Goal: Information Seeking & Learning: Learn about a topic

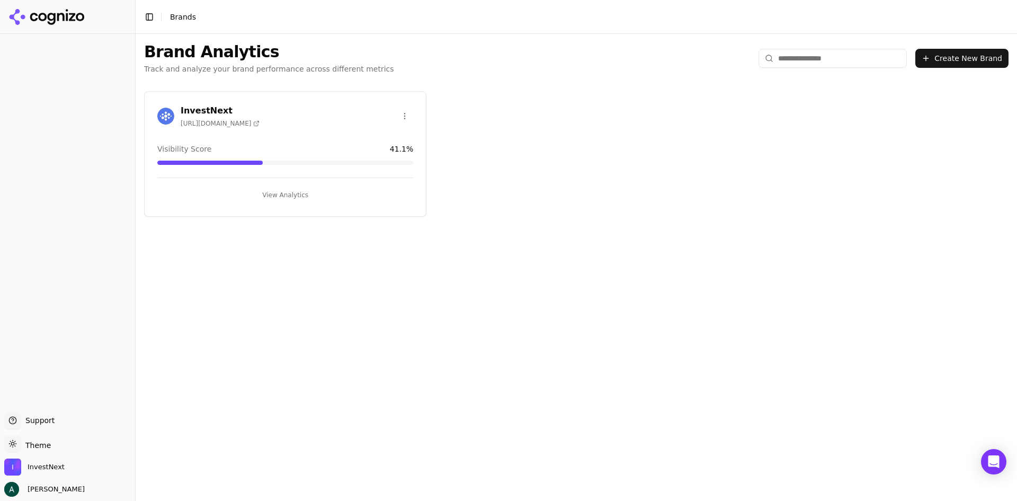
click at [207, 110] on h3 "InvestNext" at bounding box center [220, 110] width 79 height 13
click at [187, 109] on html "Support Support Toggle theme Theme InvestNext [PERSON_NAME] Toggle Sidebar Bran…" at bounding box center [508, 250] width 1017 height 501
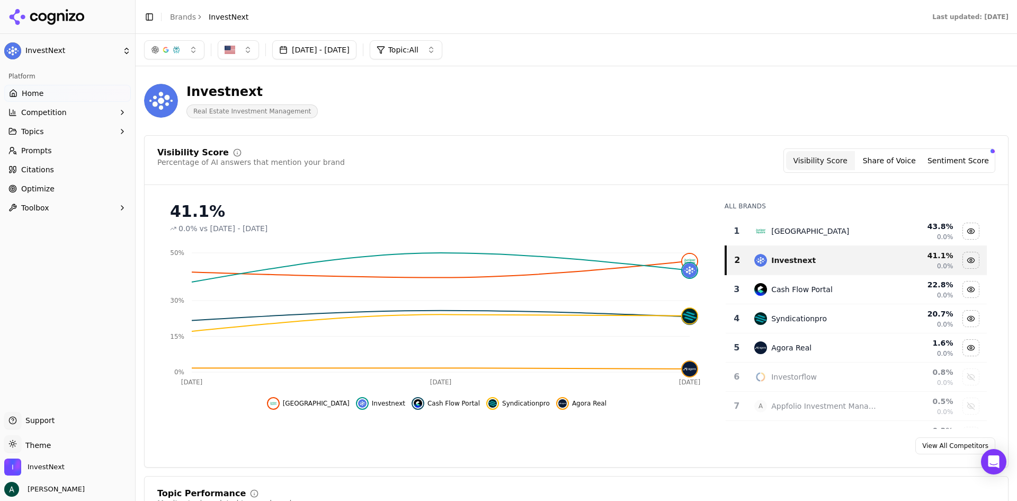
click at [101, 131] on button "Topics" at bounding box center [67, 131] width 127 height 17
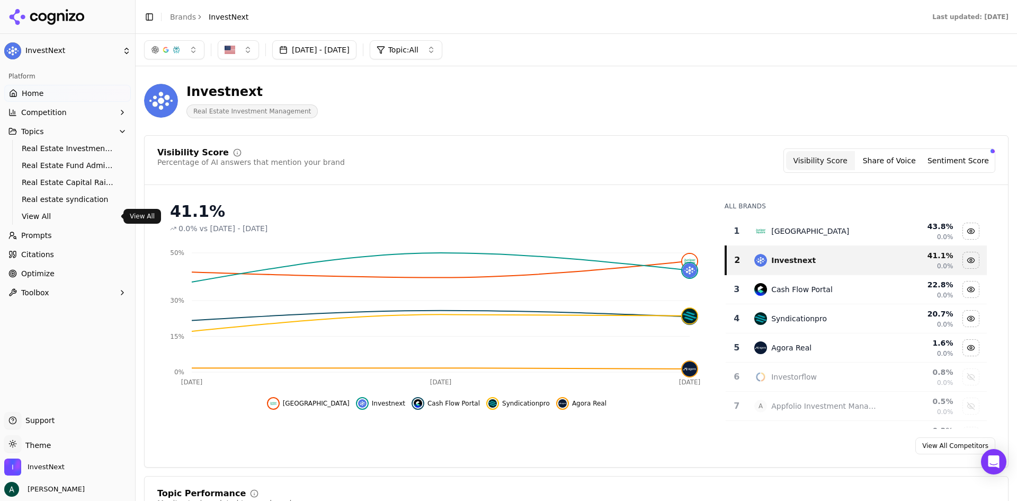
click at [37, 211] on span "View All" at bounding box center [68, 216] width 92 height 11
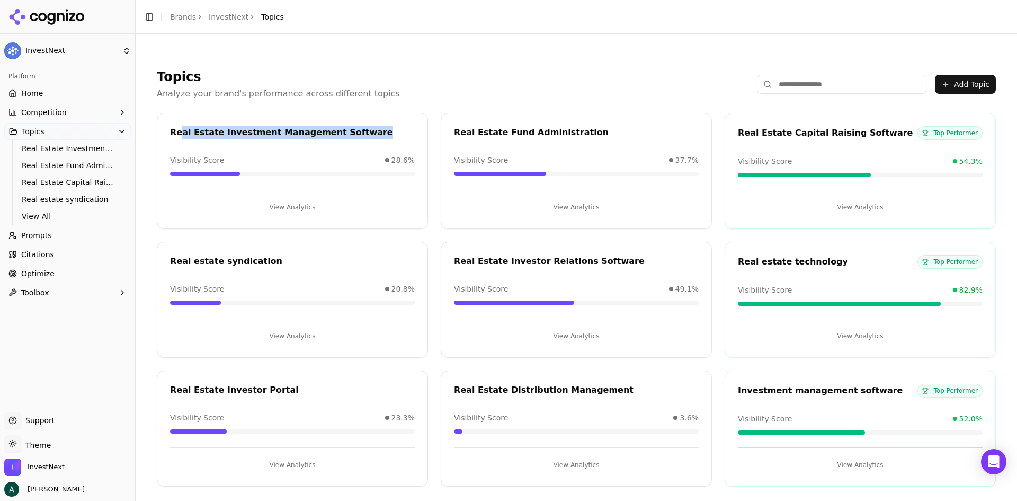
drag, startPoint x: 356, startPoint y: 134, endPoint x: 185, endPoint y: 139, distance: 171.2
click at [181, 139] on div "Real Estate Investment Management Software" at bounding box center [292, 134] width 270 height 16
click at [511, 108] on div "Topics Analyze your brand's performance across different topics Add Topic Real …" at bounding box center [576, 278] width 865 height 444
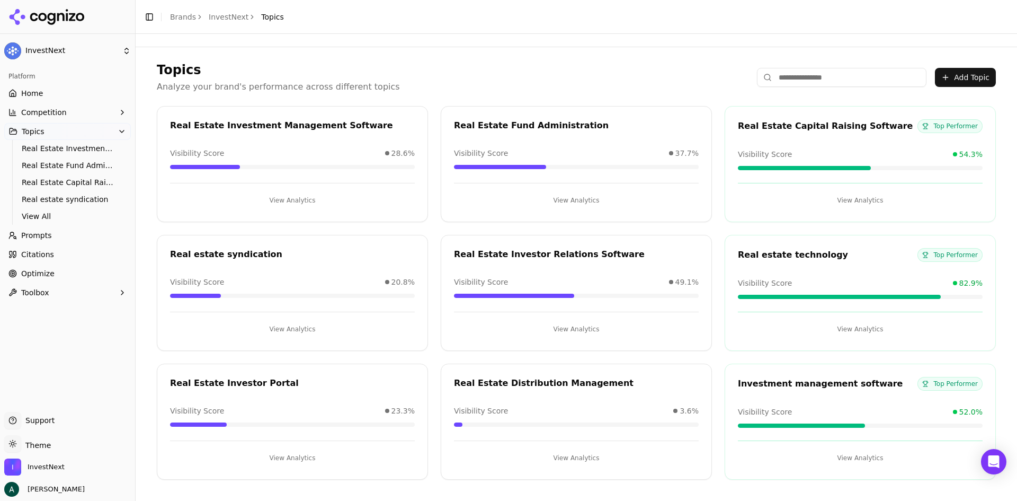
click at [251, 125] on div "Real Estate Investment Management Software" at bounding box center [292, 125] width 245 height 13
drag, startPoint x: 783, startPoint y: 116, endPoint x: 742, endPoint y: 209, distance: 102.3
click at [742, 209] on div "Real Estate Capital Raising Software Top Performer Visibility Score 54.3% View …" at bounding box center [860, 164] width 271 height 116
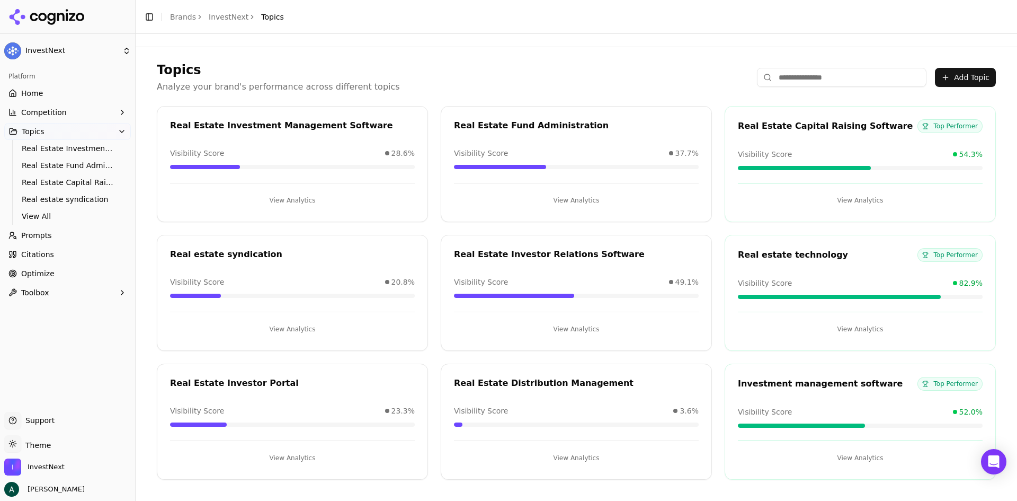
click at [845, 200] on button "View Analytics" at bounding box center [860, 200] width 245 height 17
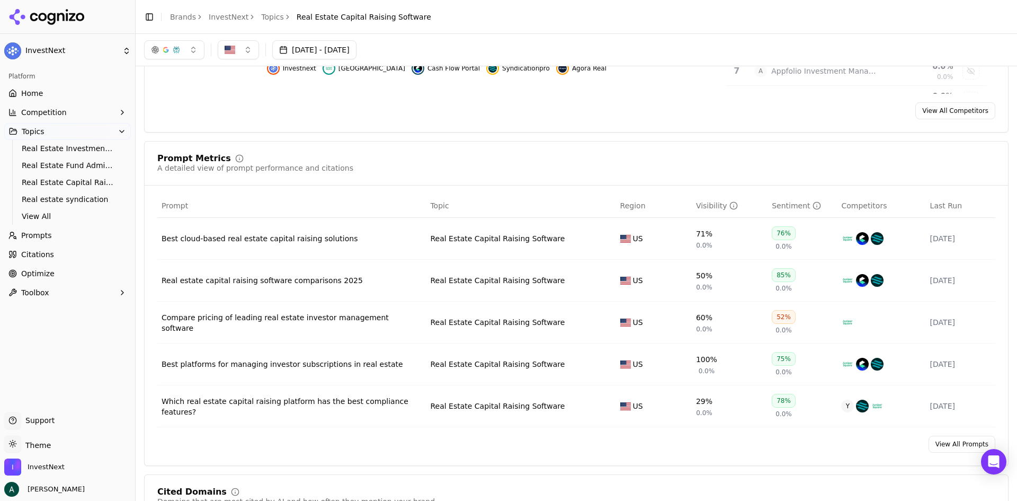
scroll to position [265, 0]
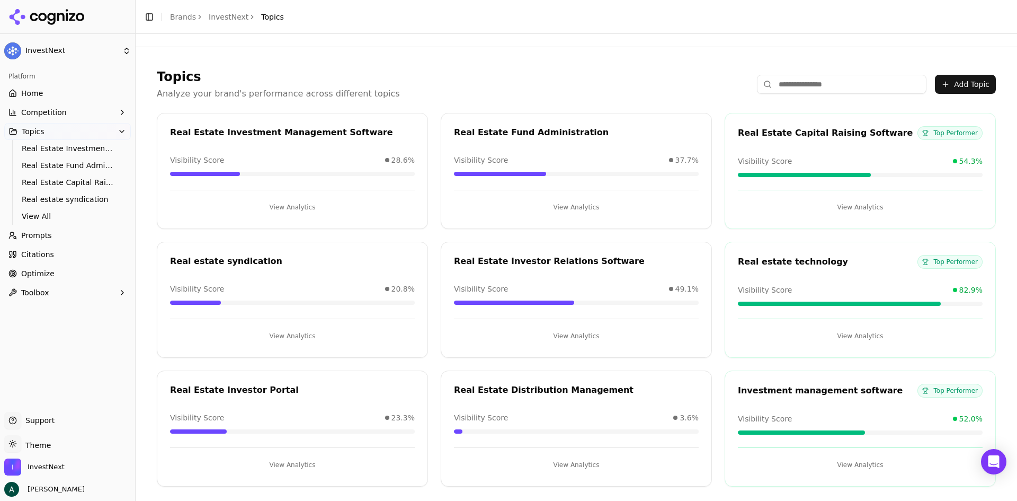
click at [291, 465] on button "View Analytics" at bounding box center [292, 464] width 245 height 17
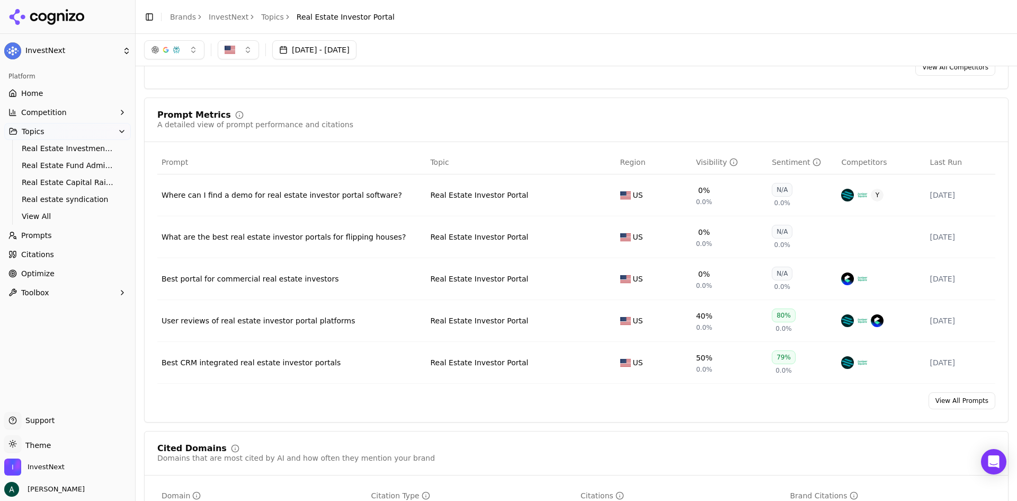
scroll to position [212, 0]
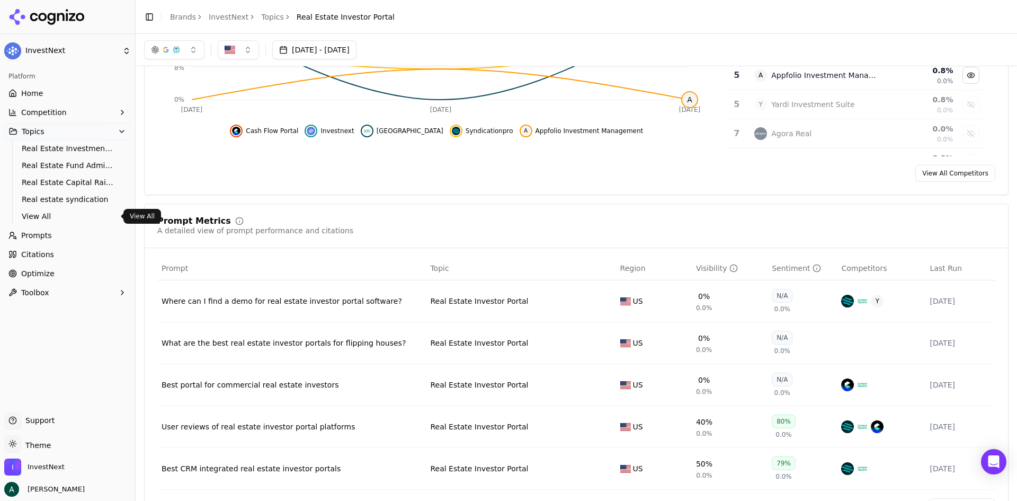
click at [38, 215] on span "View All" at bounding box center [68, 216] width 92 height 11
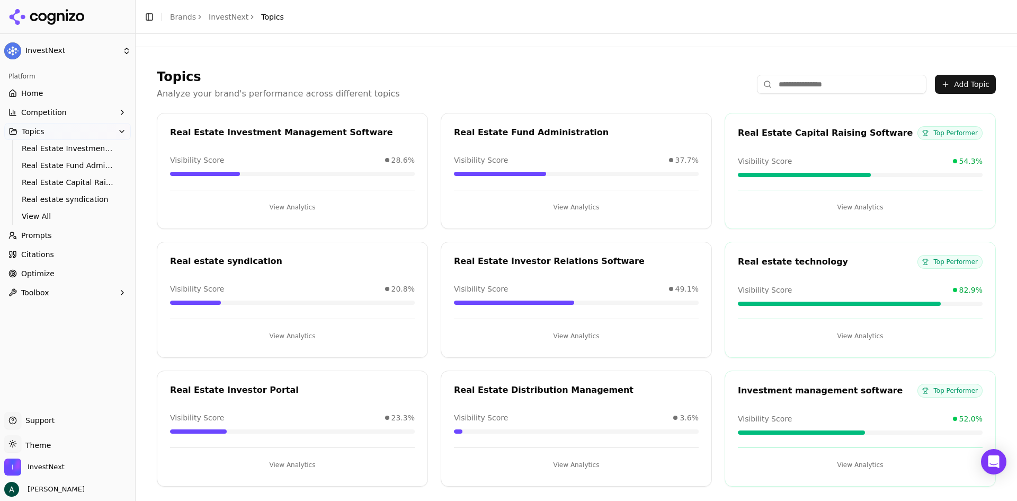
click at [288, 206] on button "View Analytics" at bounding box center [292, 207] width 245 height 17
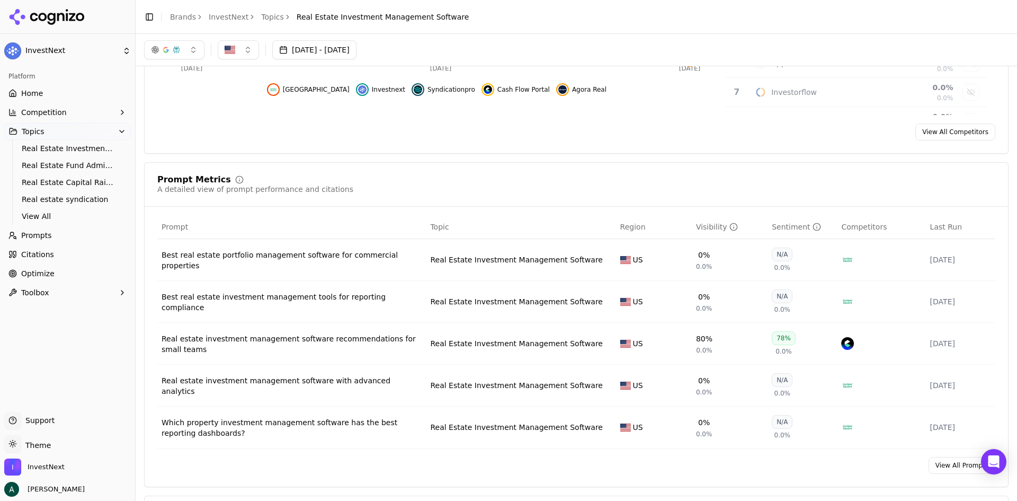
scroll to position [189, 0]
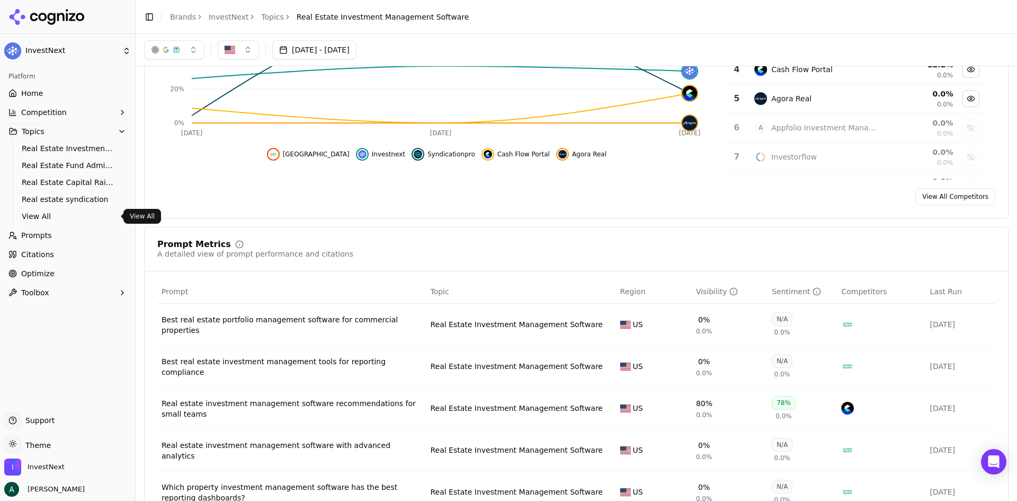
click at [43, 214] on span "View All" at bounding box center [68, 216] width 92 height 11
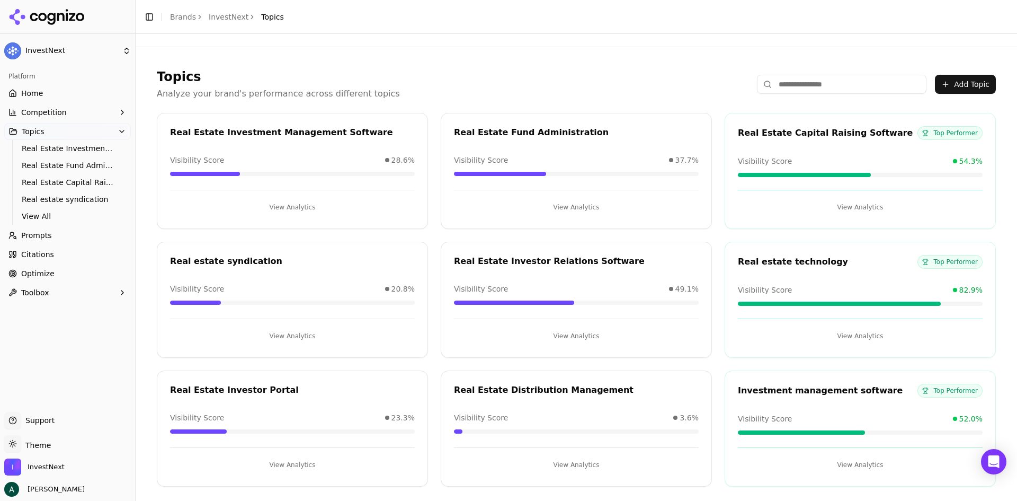
scroll to position [7, 0]
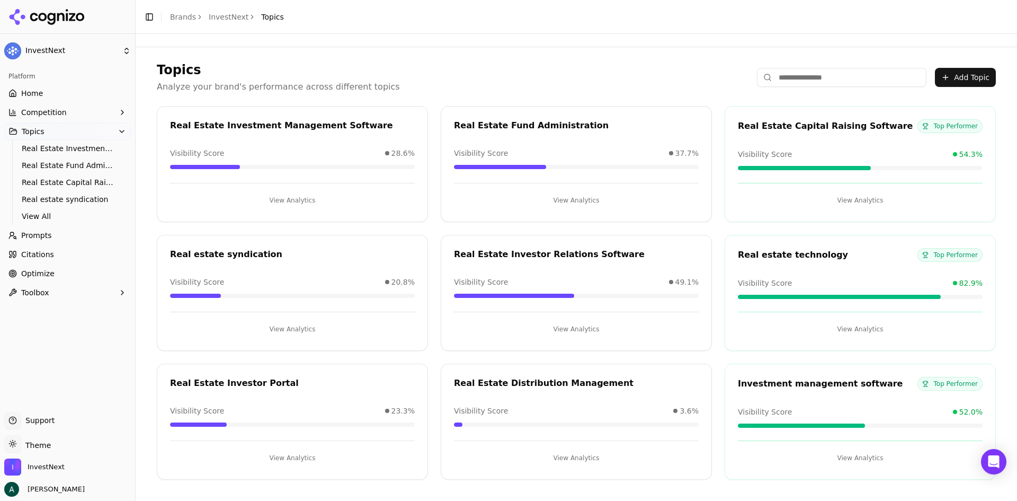
click at [820, 260] on div "Real estate technology Top Performer" at bounding box center [860, 255] width 245 height 14
click at [845, 333] on button "View Analytics" at bounding box center [860, 329] width 245 height 17
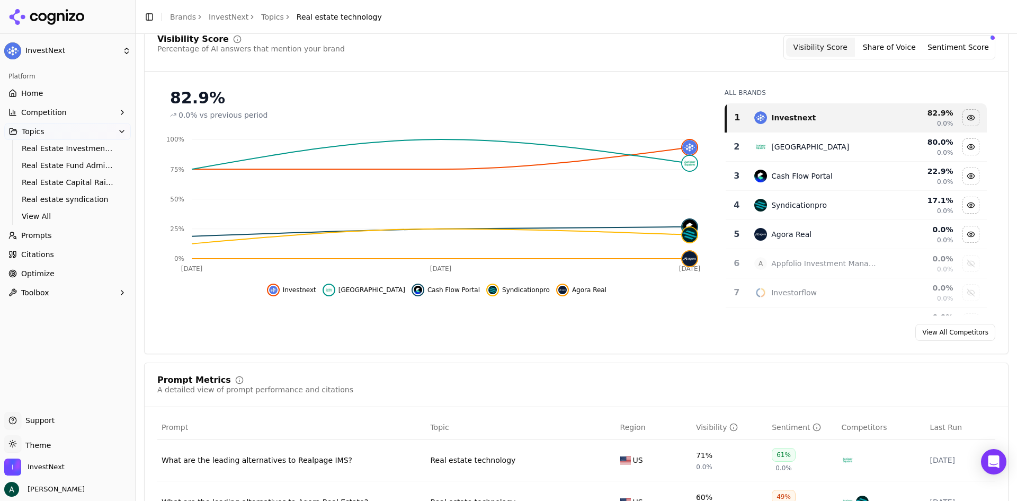
scroll to position [265, 0]
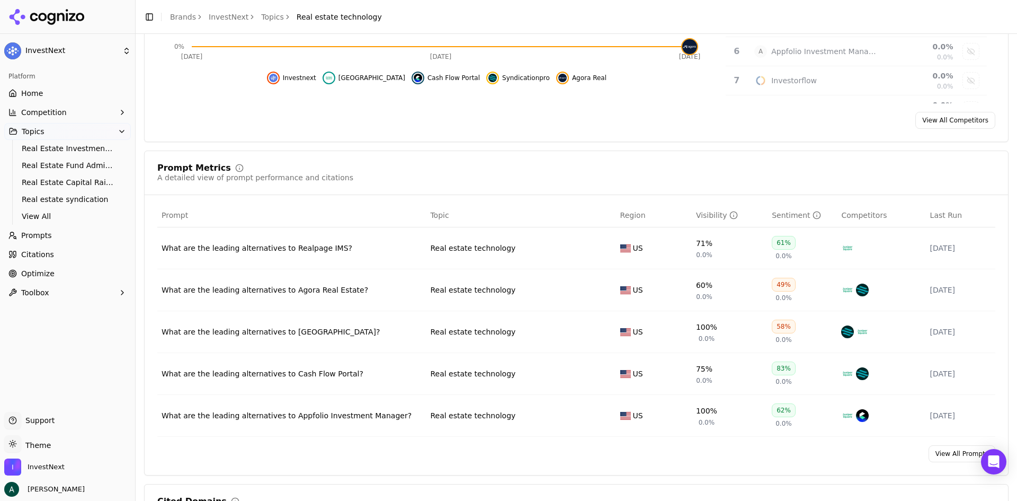
drag, startPoint x: 273, startPoint y: 371, endPoint x: 282, endPoint y: 410, distance: 39.2
drag, startPoint x: 282, startPoint y: 410, endPoint x: 695, endPoint y: 178, distance: 472.9
click at [695, 178] on div "Prompt Metrics A detailed view of prompt performance and citations" at bounding box center [576, 173] width 838 height 19
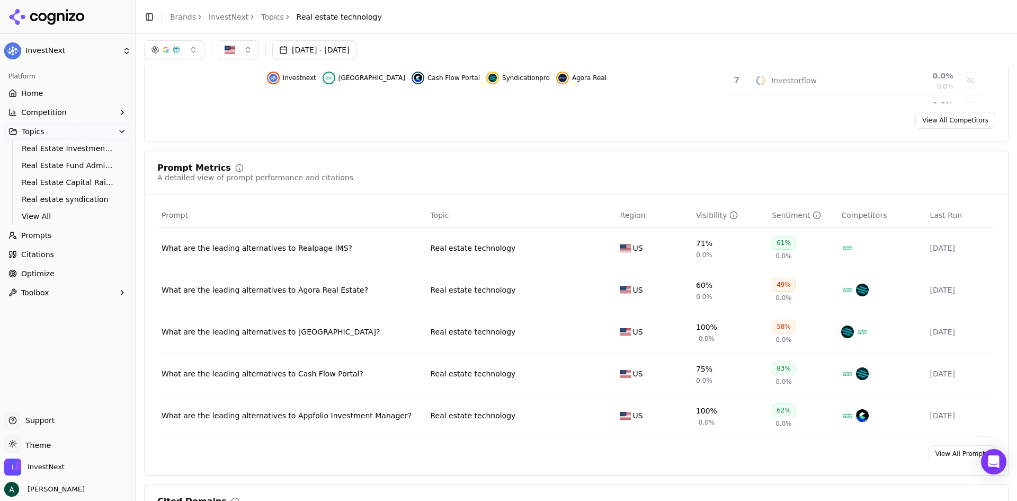
scroll to position [159, 0]
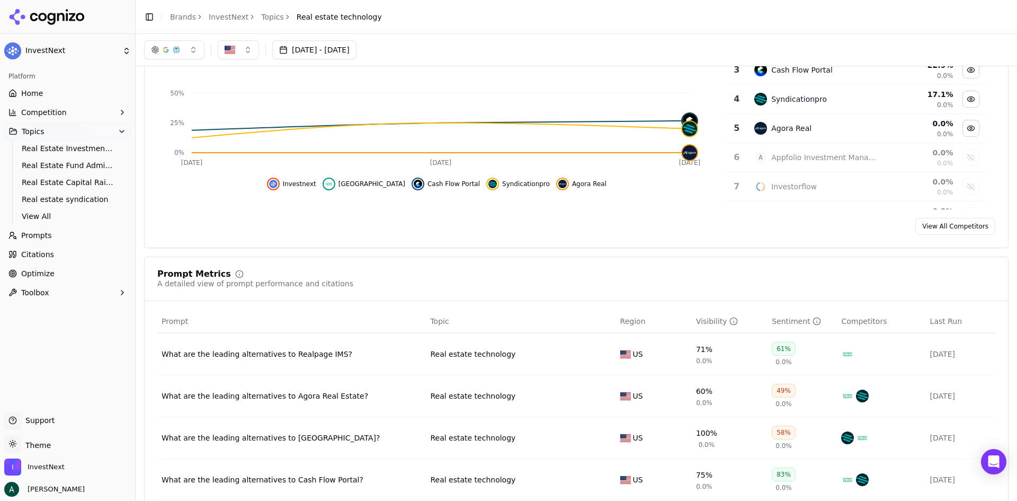
click at [57, 272] on link "Optimize" at bounding box center [67, 273] width 127 height 17
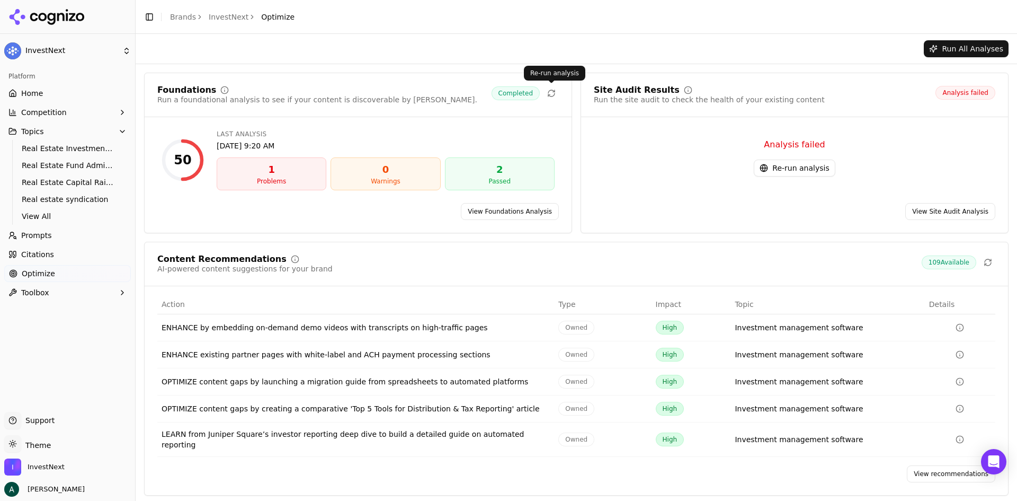
click at [551, 93] on icon at bounding box center [551, 93] width 8 height 8
click at [944, 465] on link "View recommendations" at bounding box center [951, 473] width 89 height 17
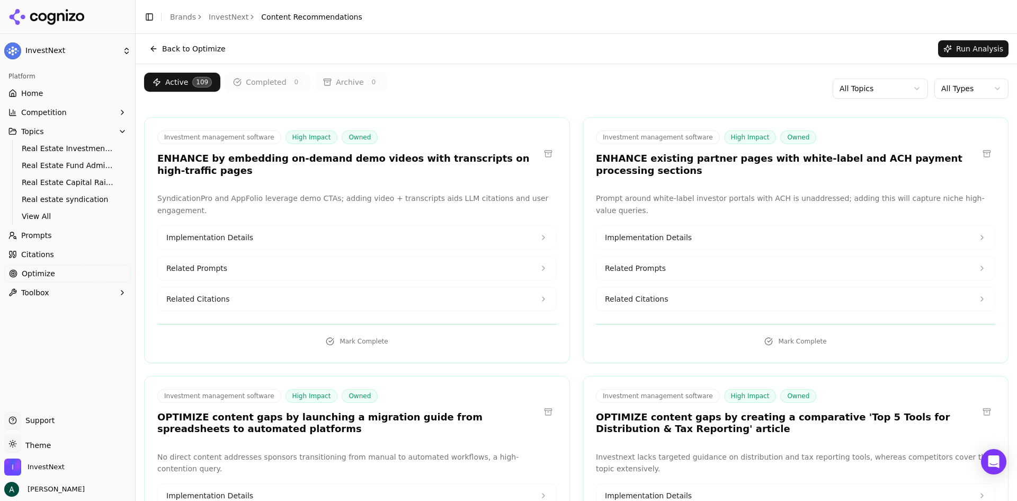
click at [974, 92] on html "InvestNext Platform Home Competition Topics Real Estate Investment Management S…" at bounding box center [508, 250] width 1017 height 501
click at [873, 86] on html "InvestNext Platform Home Competition Topics Real Estate Investment Management S…" at bounding box center [508, 250] width 1017 height 501
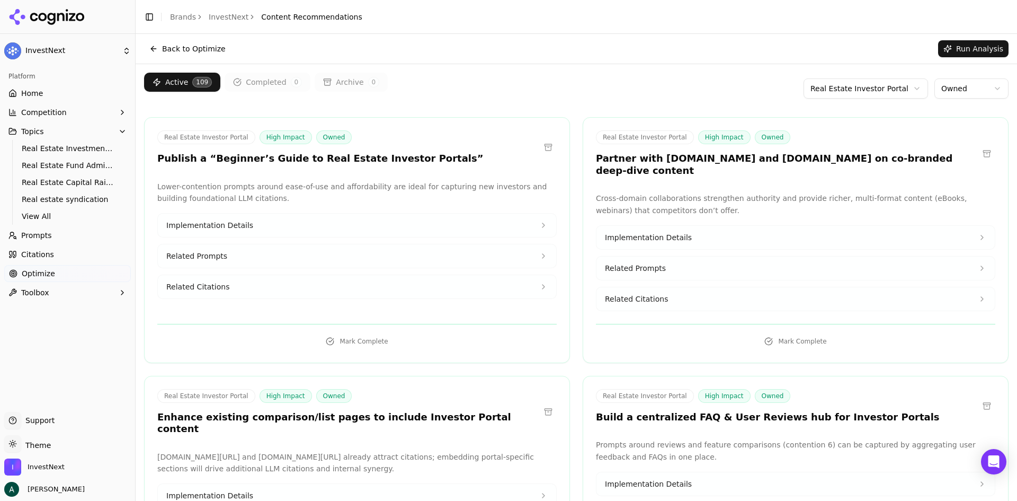
click at [469, 98] on div "Active 109 Completed 0 Archive 0 Real Estate Investor Portal Owned" at bounding box center [576, 89] width 865 height 32
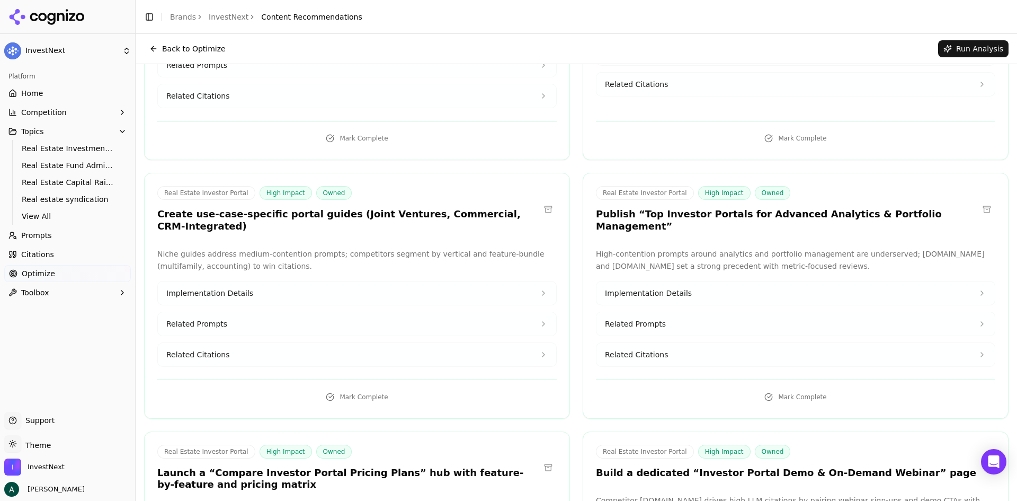
scroll to position [451, 0]
